Goal: Transaction & Acquisition: Purchase product/service

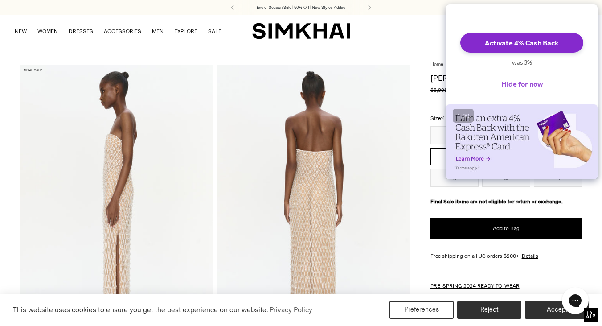
click at [537, 86] on button "Hide for now" at bounding box center [522, 84] width 56 height 20
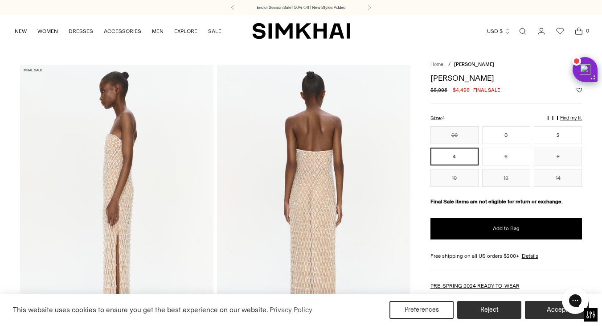
click at [444, 62] on link "Home" at bounding box center [437, 65] width 13 height 6
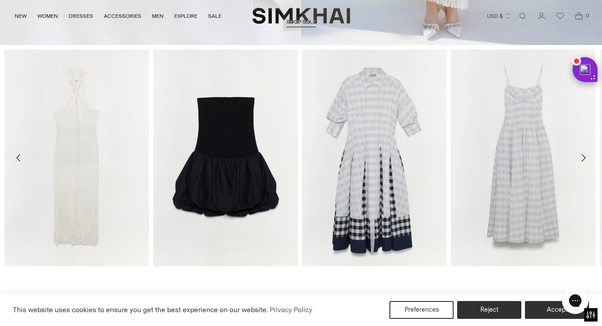
scroll to position [121, 0]
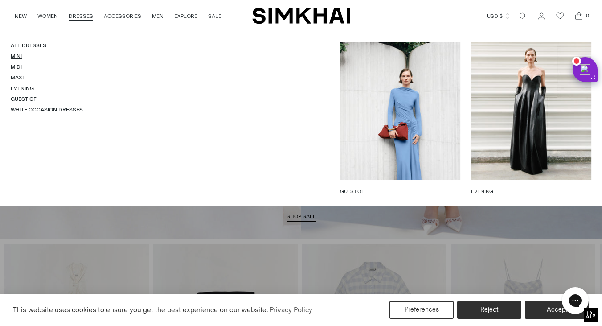
click at [13, 59] on link "Mini" at bounding box center [16, 56] width 11 height 6
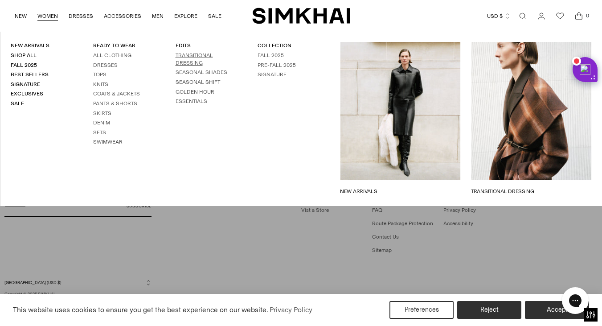
scroll to position [3411, 0]
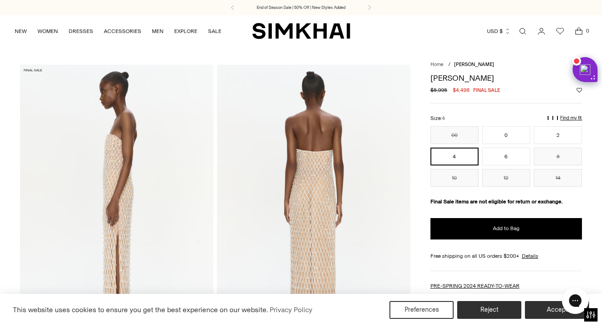
scroll to position [0, 0]
